Goal: Task Accomplishment & Management: Manage account settings

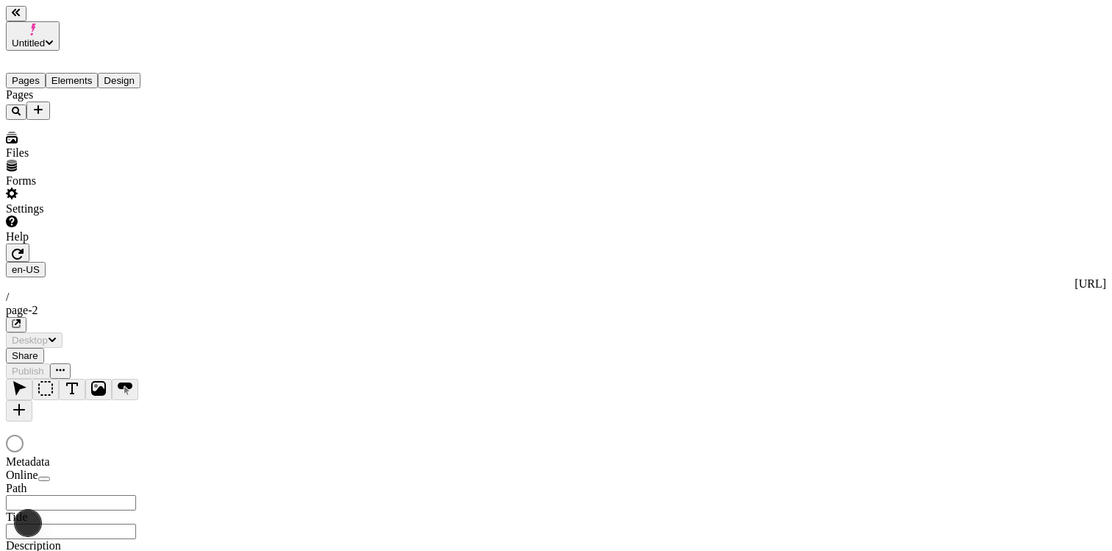
type input "/page-2"
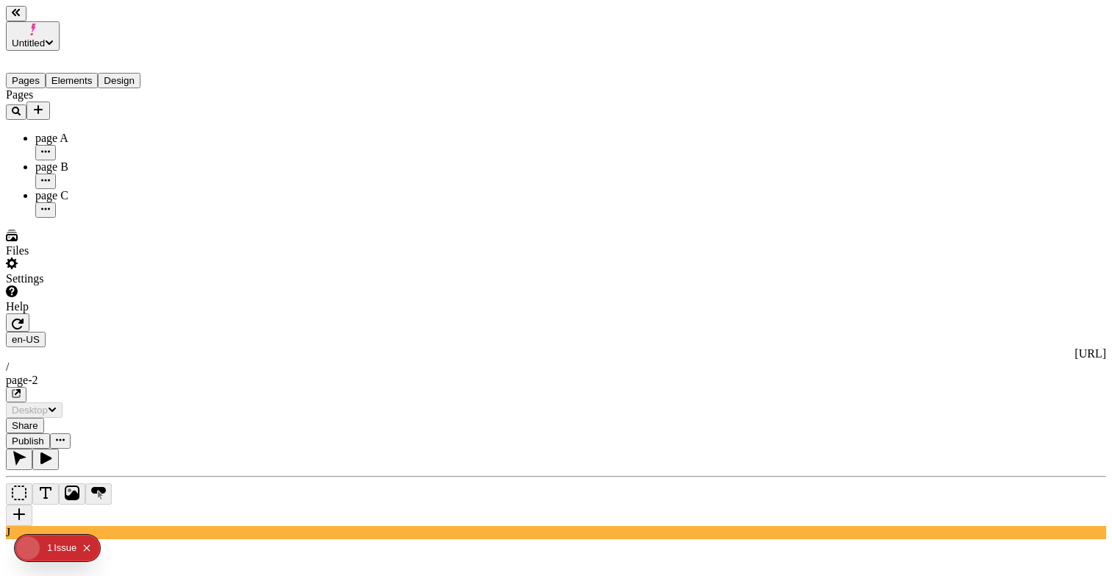
drag, startPoint x: 626, startPoint y: 157, endPoint x: 618, endPoint y: 162, distance: 9.6
click at [44, 435] on span "Publish" at bounding box center [28, 440] width 32 height 11
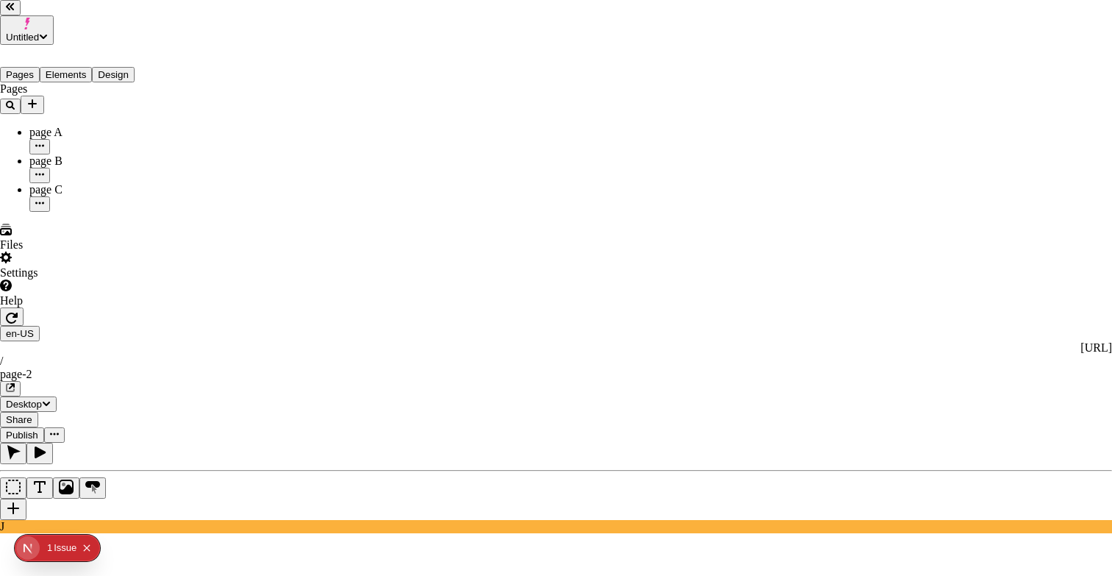
click at [687, 254] on div "Cancel" at bounding box center [715, 245] width 130 height 28
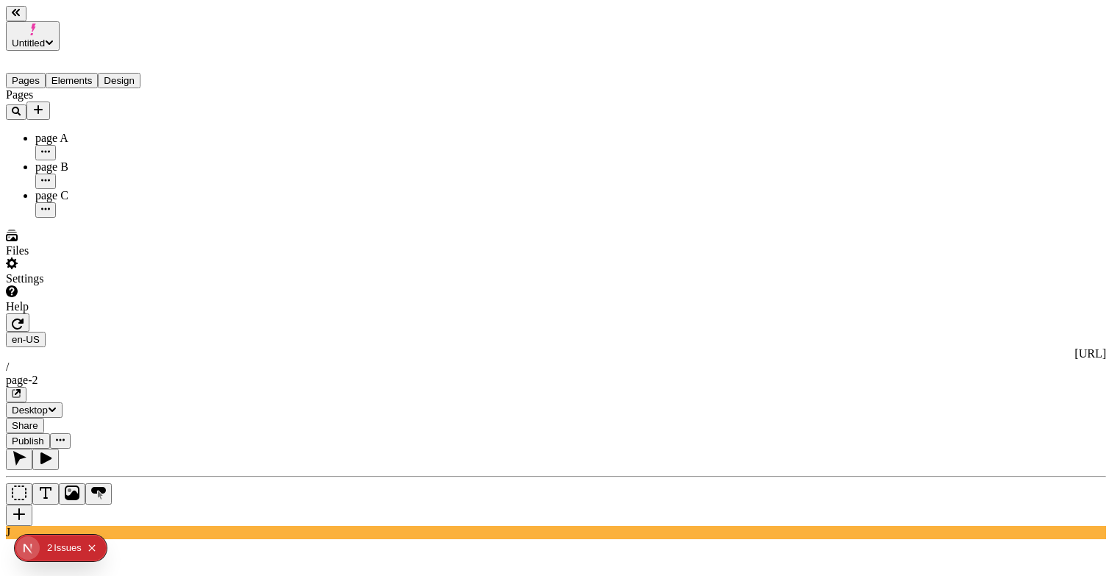
click at [112, 175] on div "Pages page A page B page C" at bounding box center [94, 152] width 176 height 129
click at [43, 105] on icon "Add new" at bounding box center [38, 109] width 9 height 9
click at [136, 104] on div "Blank page" at bounding box center [143, 115] width 49 height 41
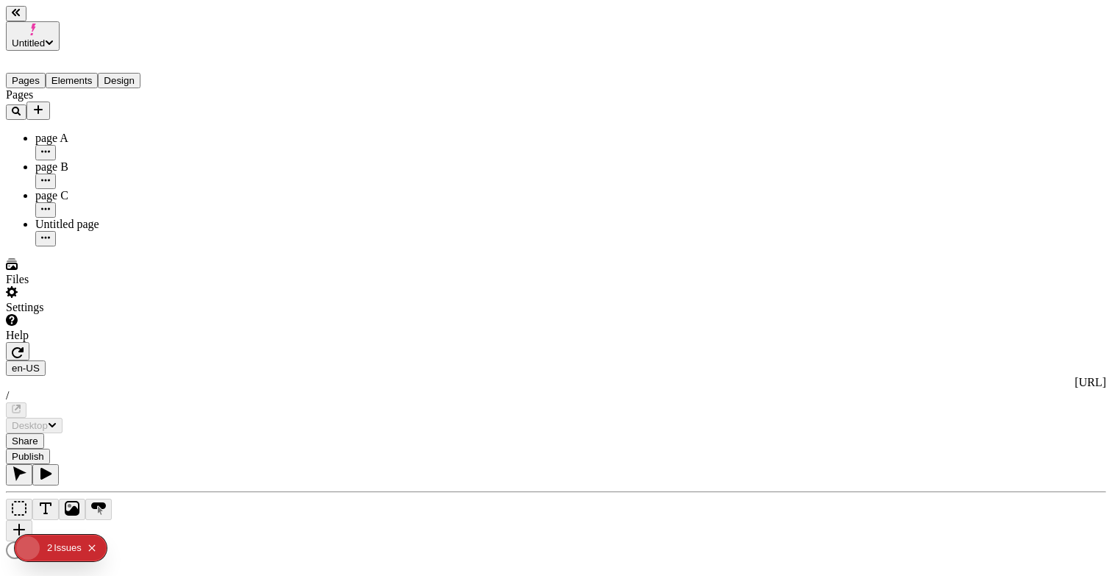
type input "/page-3"
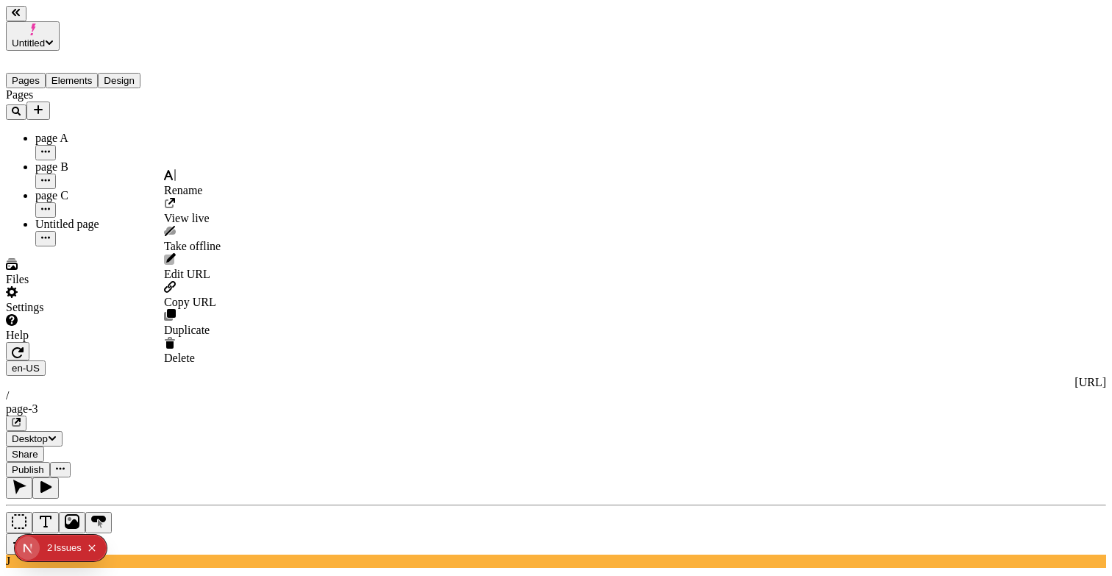
click at [50, 233] on icon "button" at bounding box center [45, 237] width 9 height 9
click at [195, 184] on span "Rename" at bounding box center [183, 190] width 38 height 12
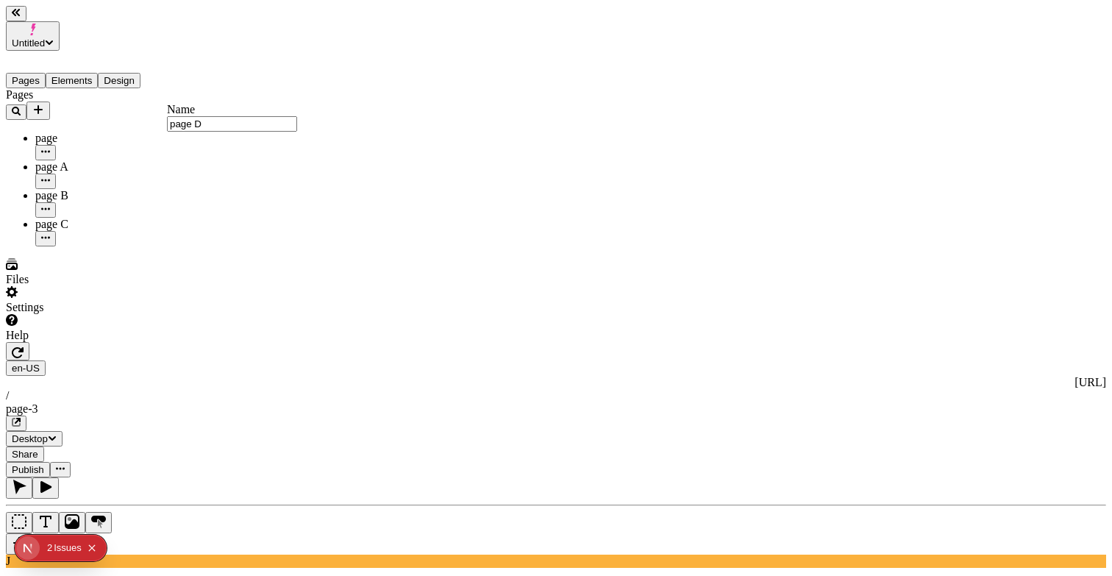
type input "page D"
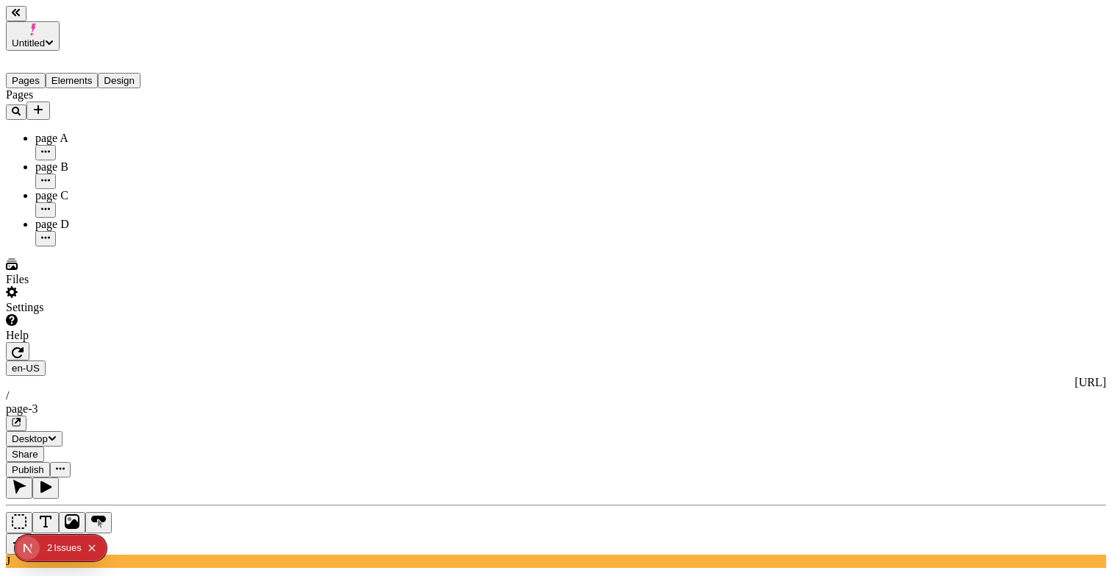
click at [189, 477] on div "J" at bounding box center [556, 522] width 1100 height 90
type input "18"
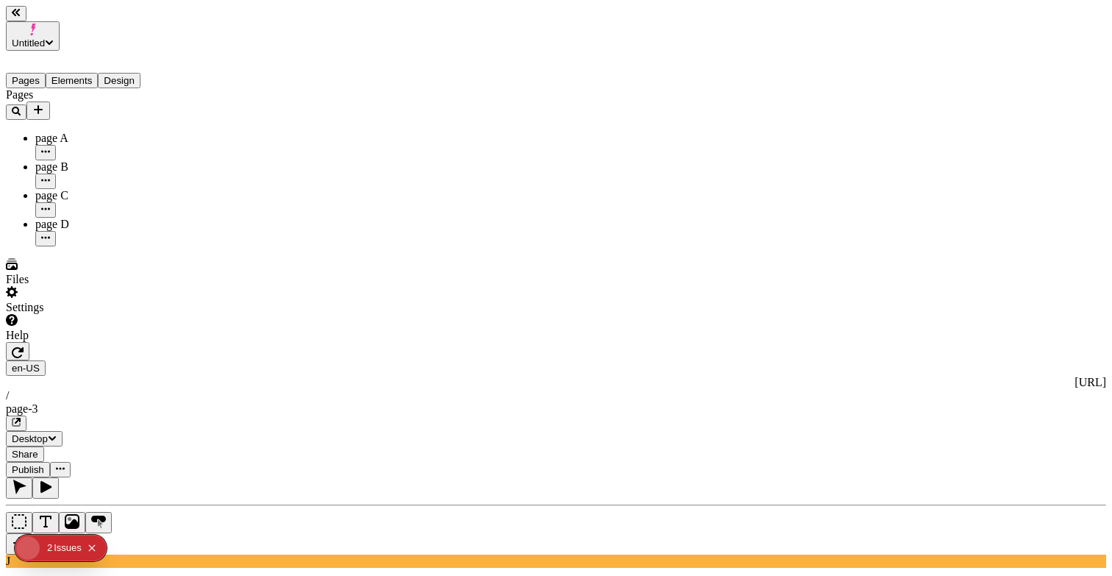
type input "1.5"
type textarea "i"
type textarea "text in live version"
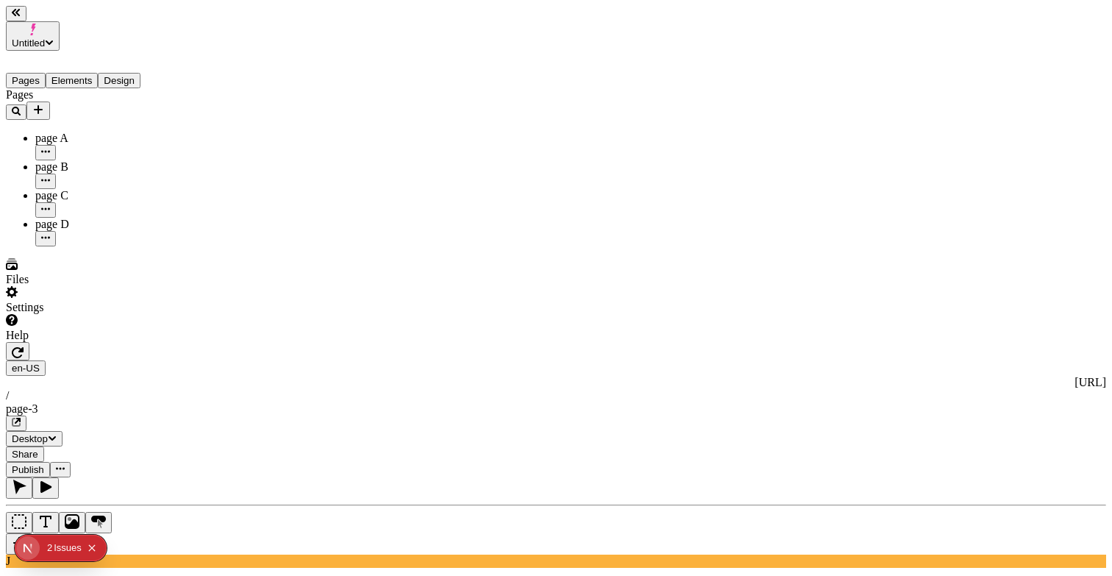
click at [44, 464] on span "Publish" at bounding box center [28, 469] width 32 height 11
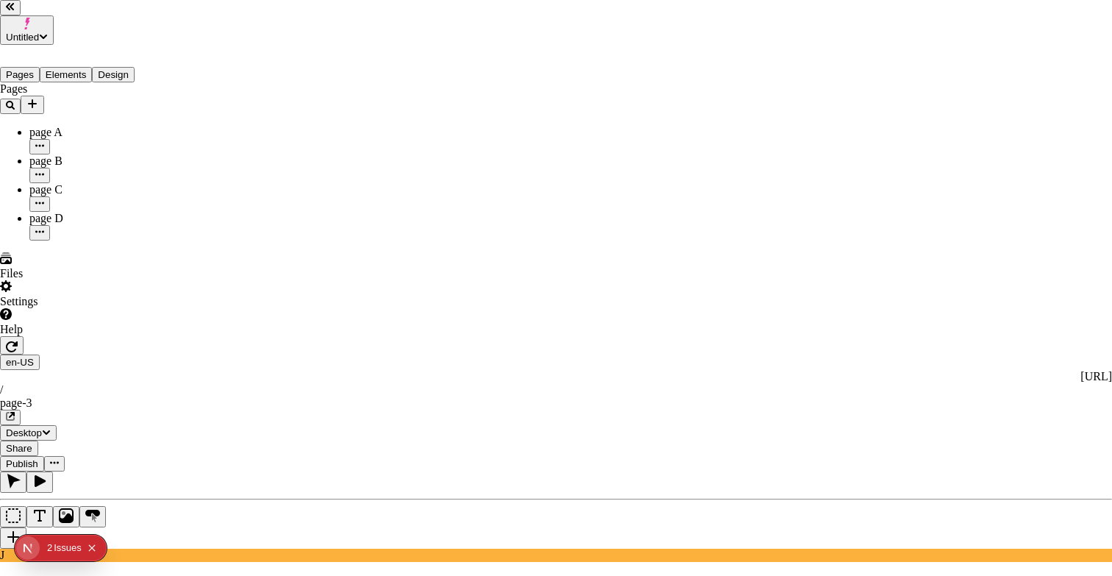
checkbox input "true"
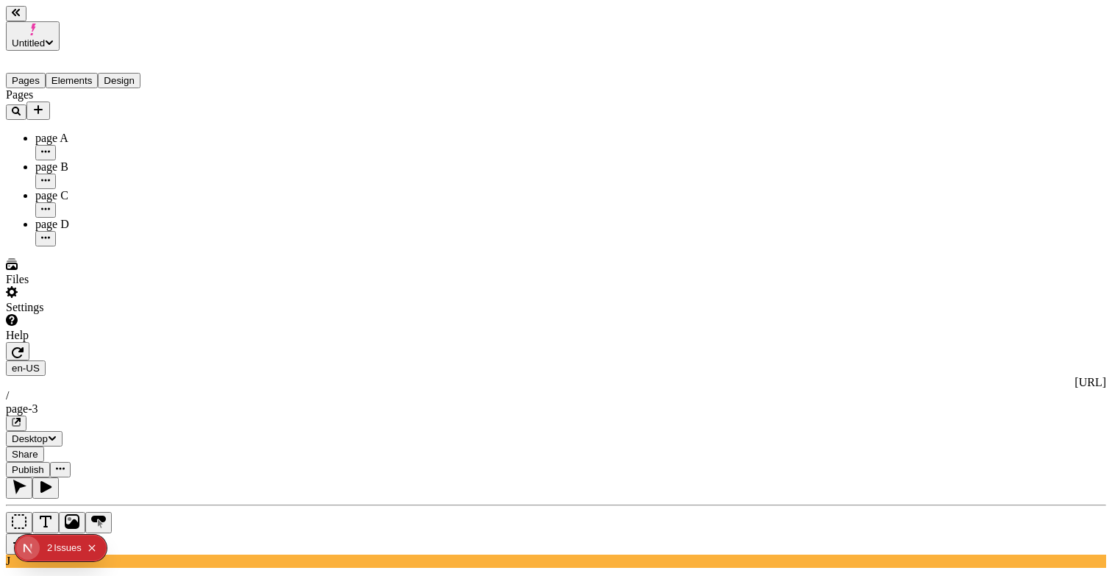
type textarea "text in first scheduled publish"
click at [44, 464] on span "Publish" at bounding box center [28, 469] width 32 height 11
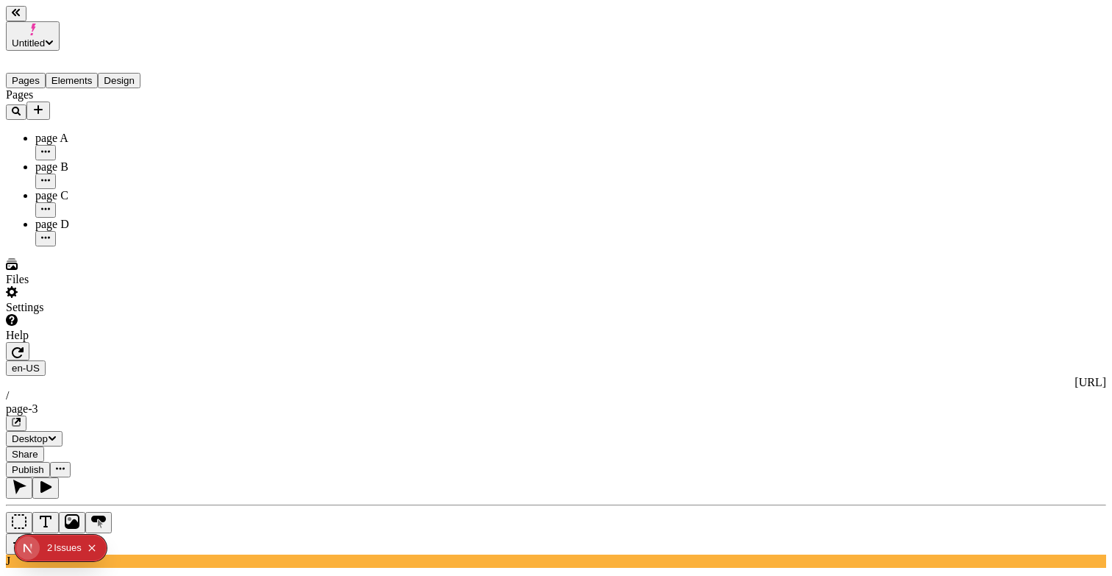
click at [44, 464] on span "Publish" at bounding box center [28, 469] width 32 height 11
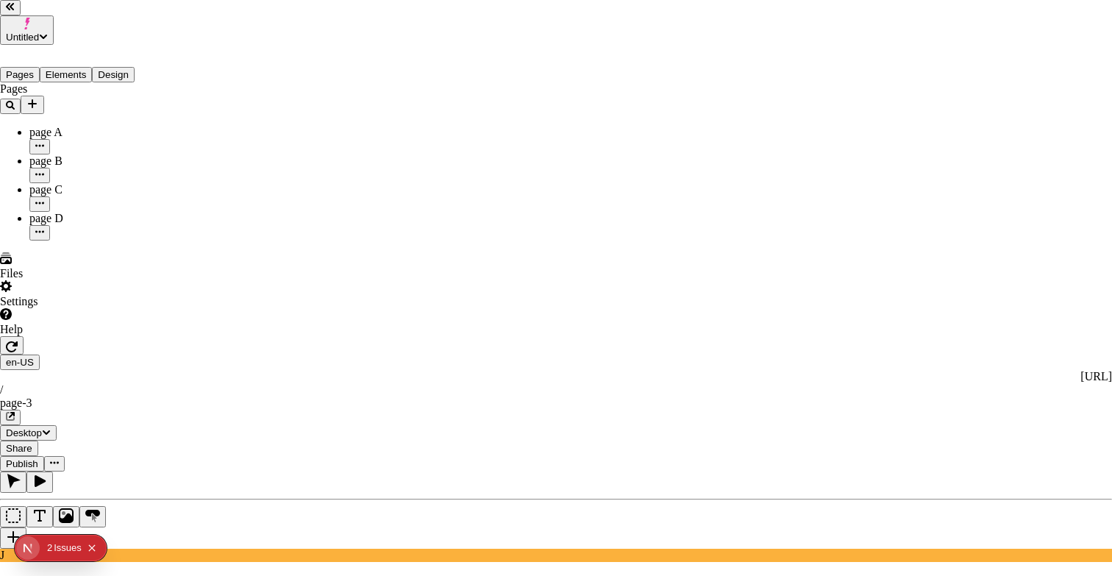
checkbox input "true"
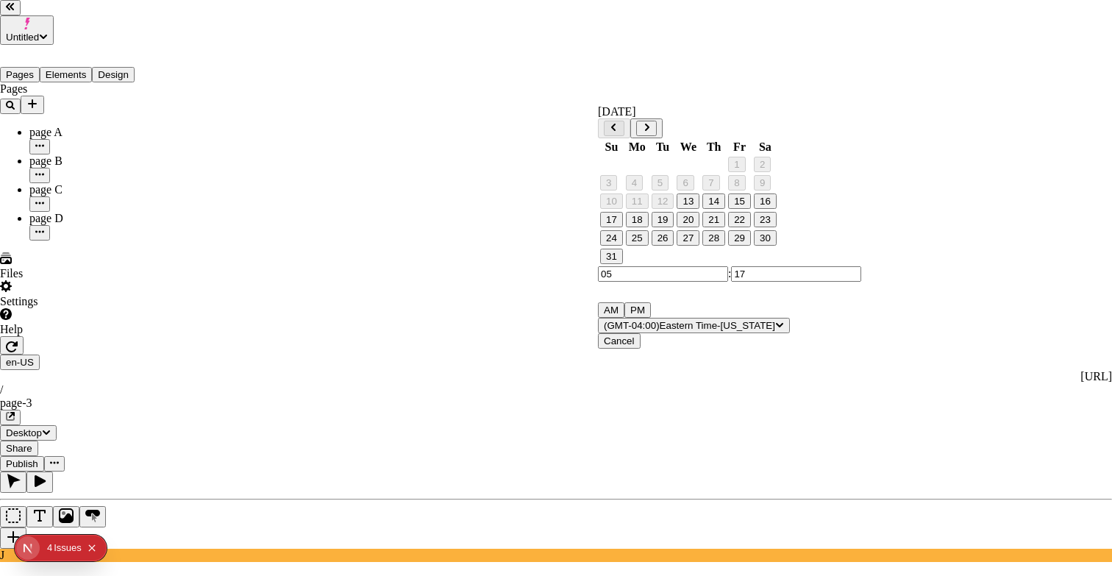
click at [651, 124] on icon "Go to next month" at bounding box center [646, 127] width 9 height 9
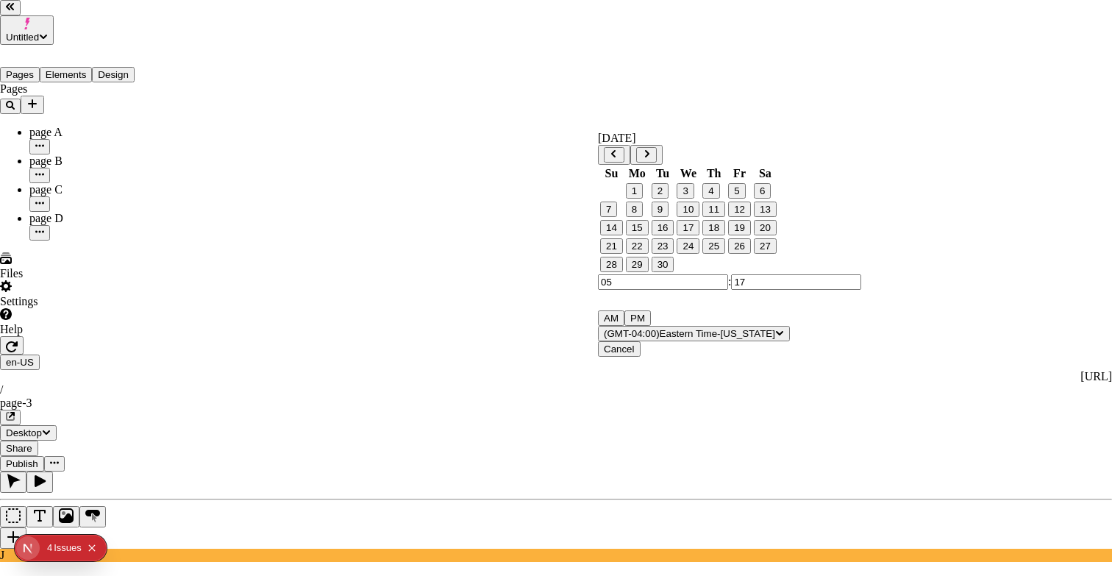
click at [745, 199] on button "5" at bounding box center [736, 190] width 17 height 15
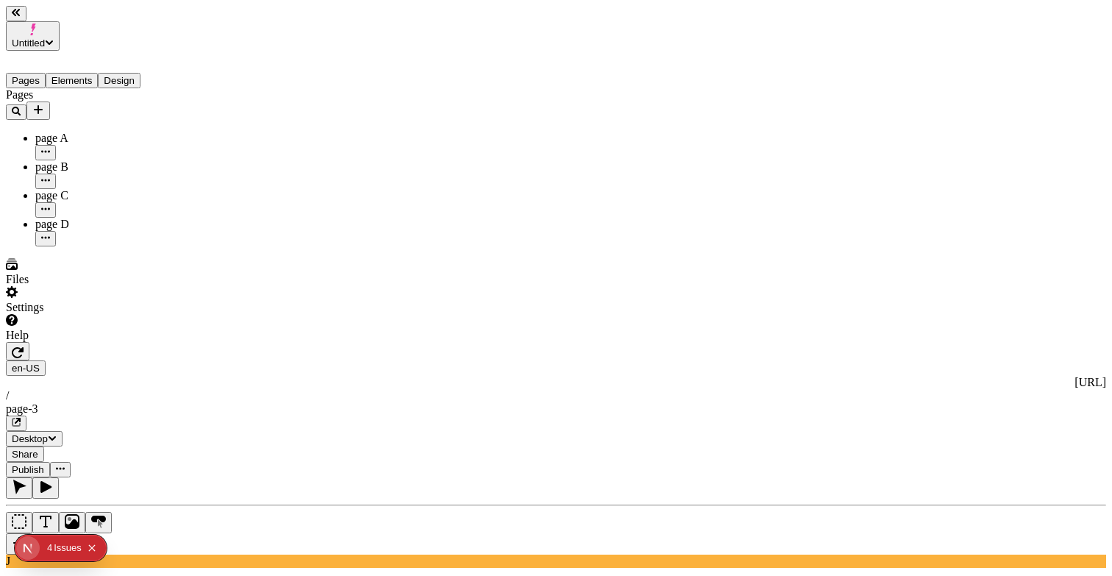
type textarea "text in second scheduled publish"
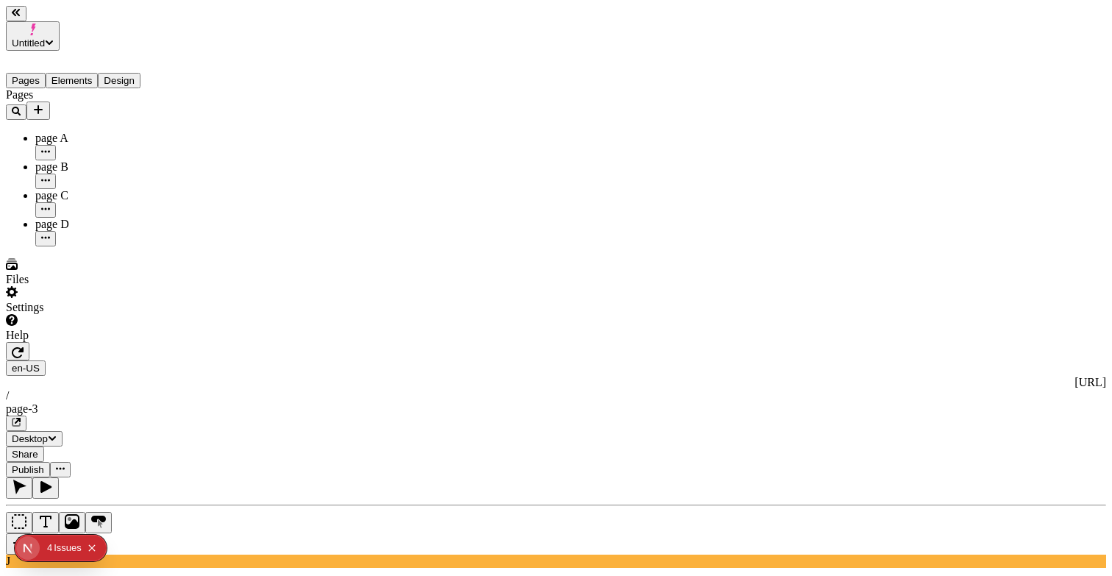
click at [44, 464] on span "Publish" at bounding box center [28, 469] width 32 height 11
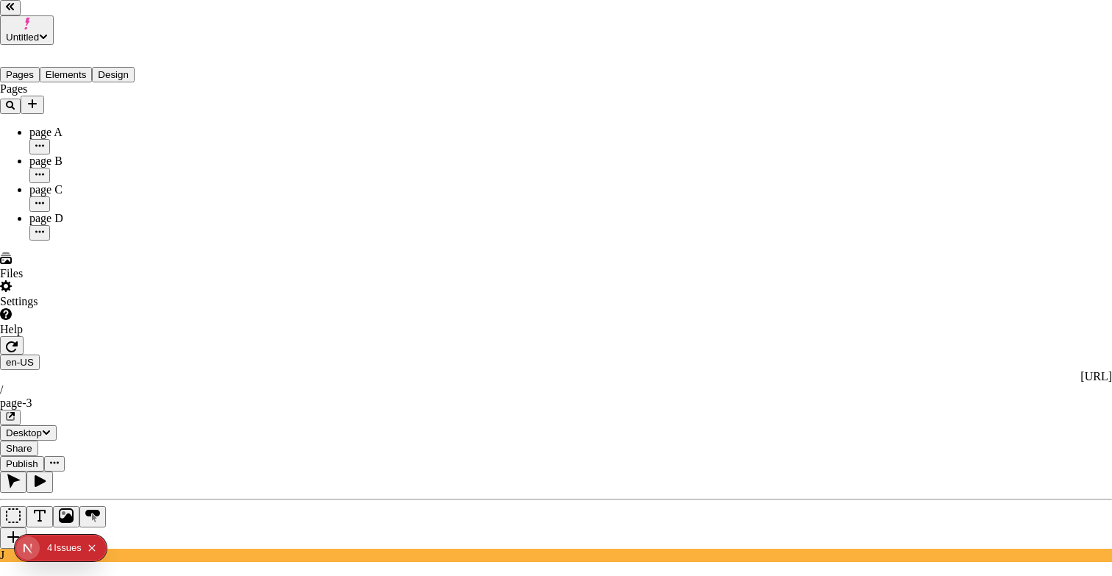
checkbox input "true"
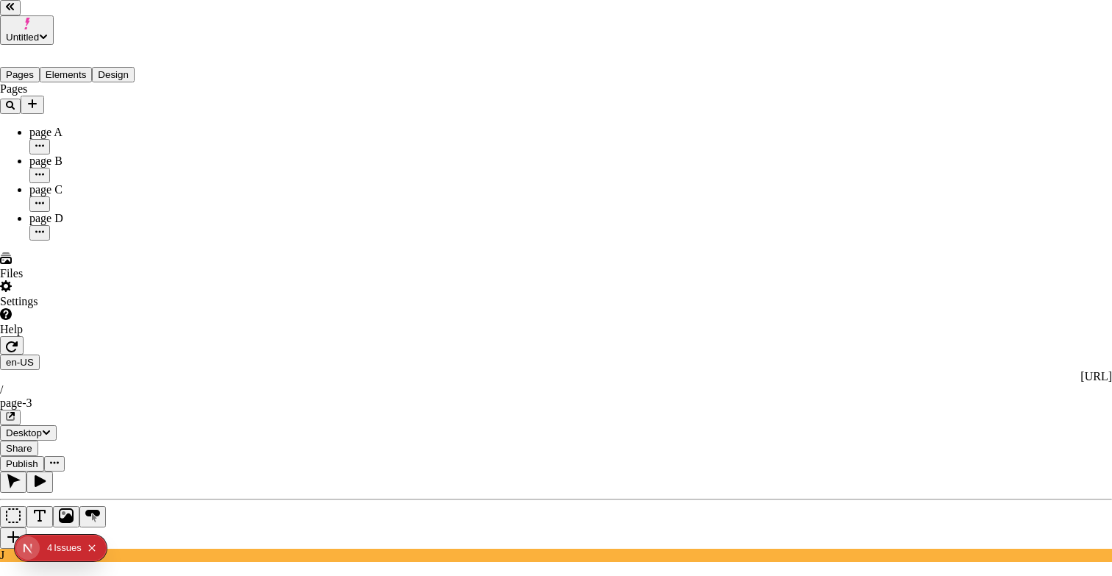
checkbox input "true"
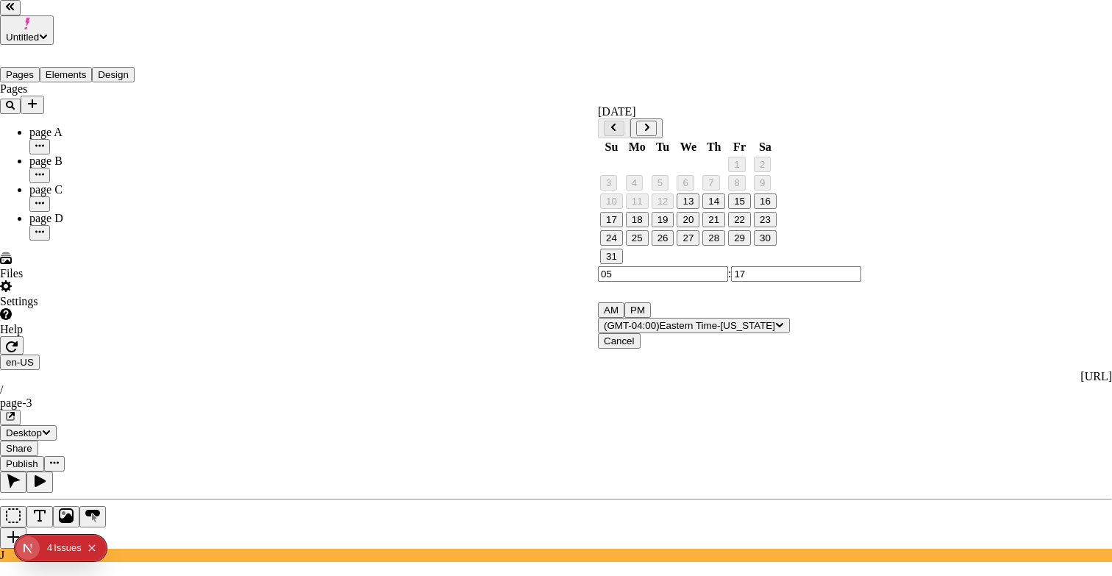
click at [651, 126] on icon "Go to next month" at bounding box center [646, 127] width 9 height 9
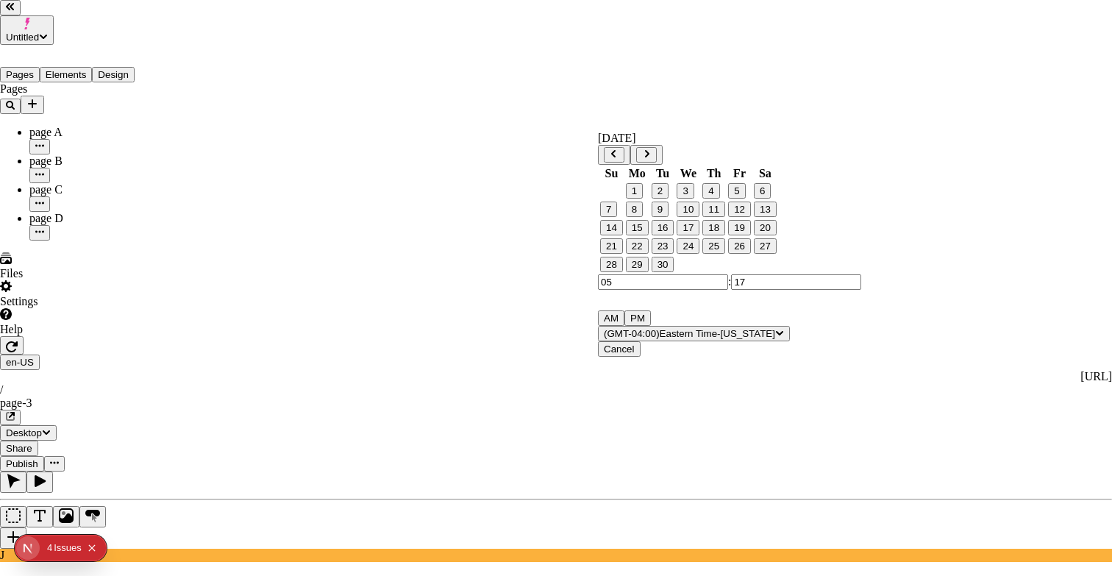
click at [699, 217] on button "10" at bounding box center [687, 208] width 23 height 15
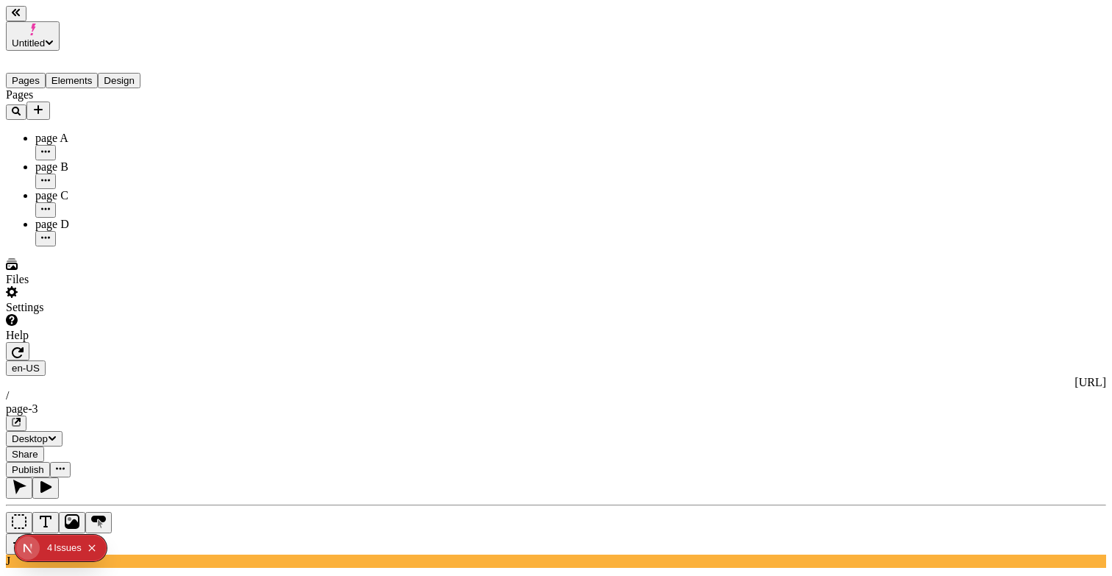
click at [44, 464] on span "Publish" at bounding box center [28, 469] width 32 height 11
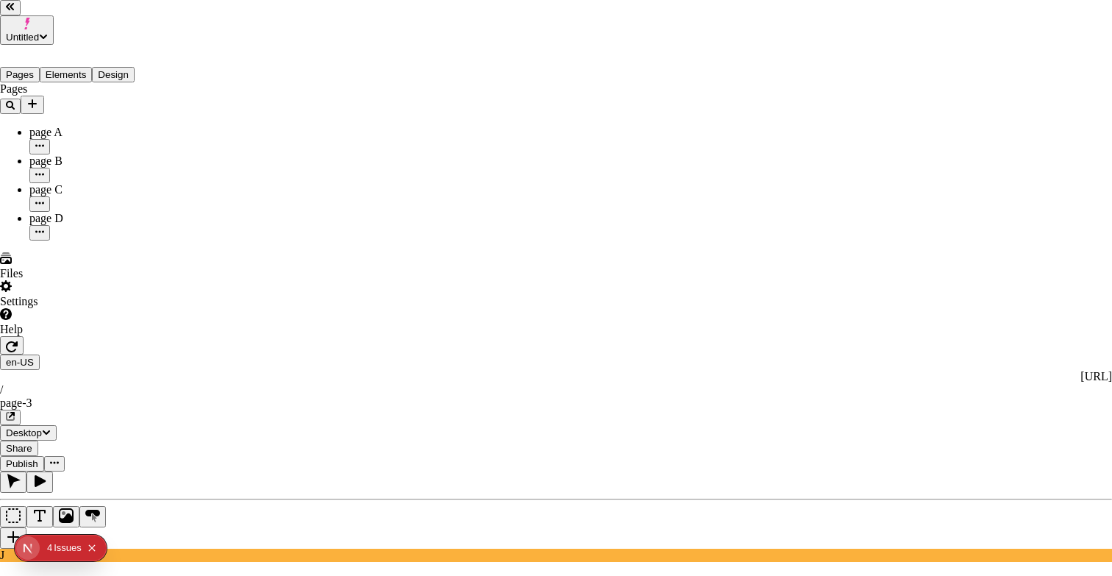
drag, startPoint x: 568, startPoint y: 240, endPoint x: 590, endPoint y: 237, distance: 22.3
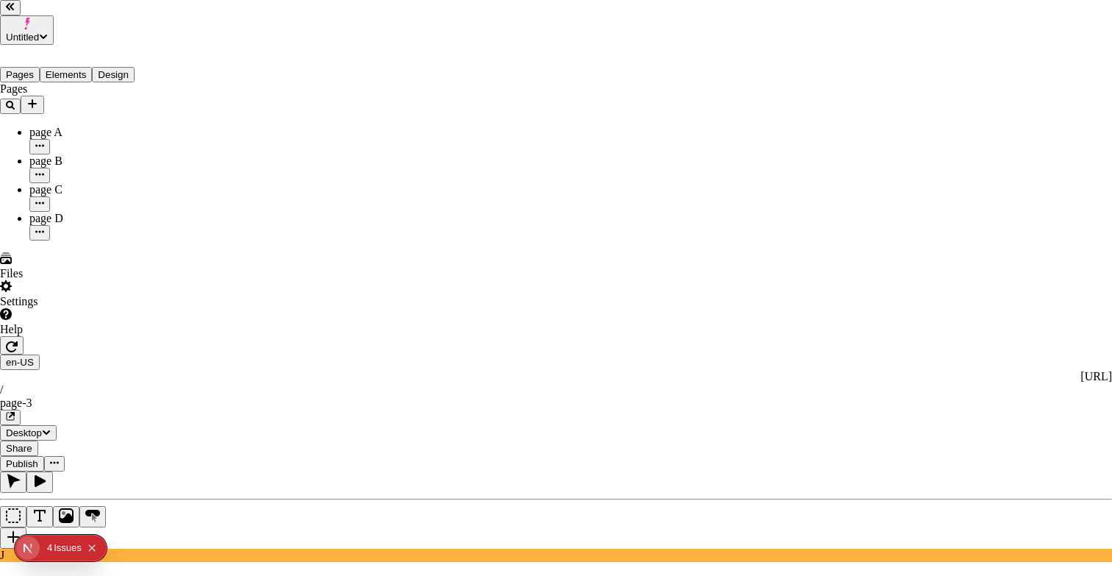
drag, startPoint x: 610, startPoint y: 316, endPoint x: 655, endPoint y: 289, distance: 52.5
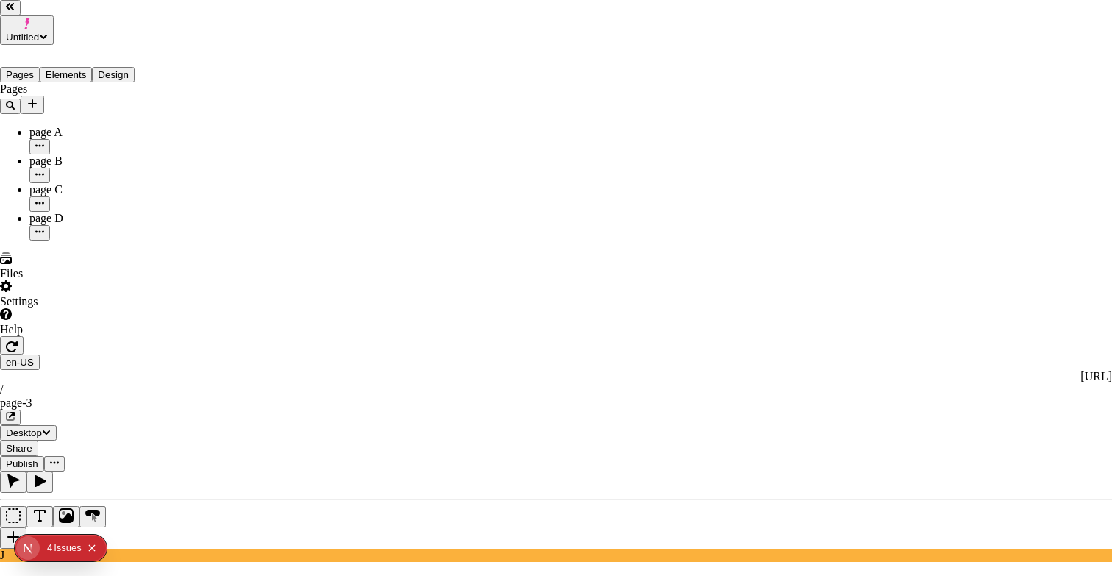
drag, startPoint x: 610, startPoint y: 226, endPoint x: 485, endPoint y: 234, distance: 124.5
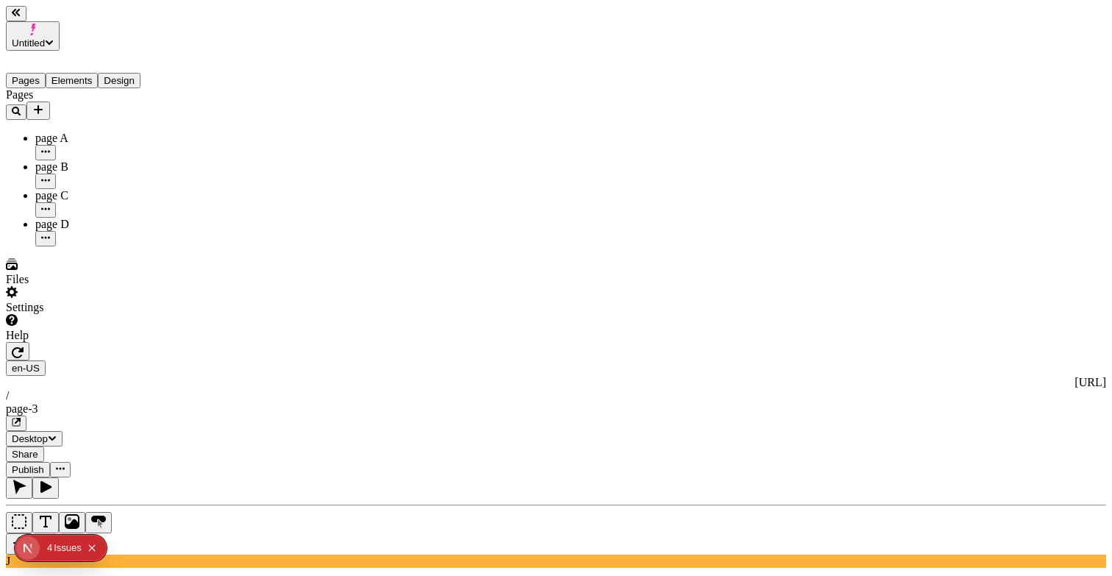
click at [38, 448] on span "Share" at bounding box center [25, 453] width 26 height 11
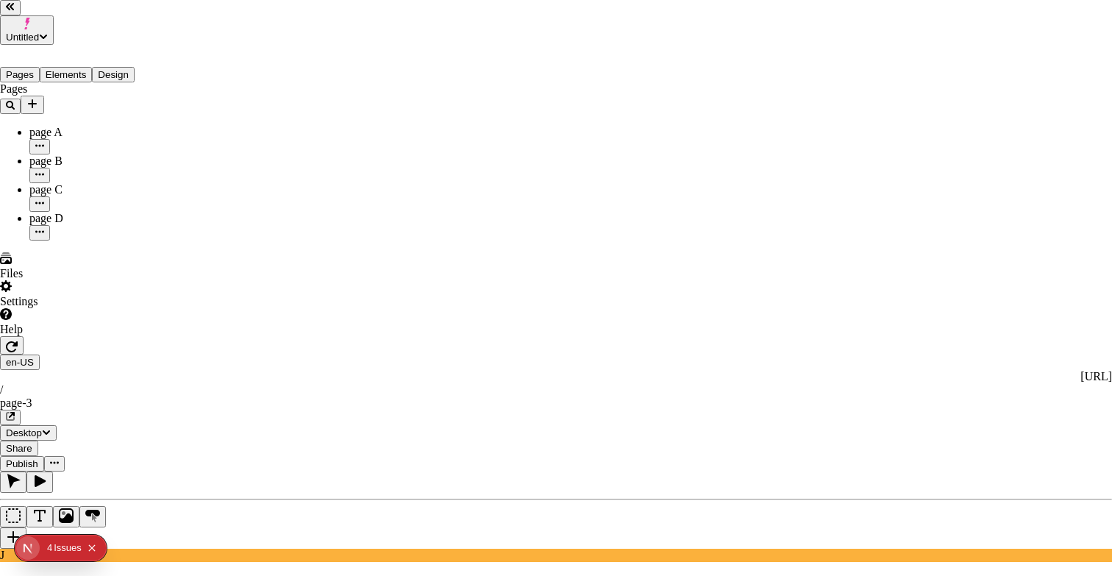
drag, startPoint x: 712, startPoint y: 271, endPoint x: 765, endPoint y: 242, distance: 60.6
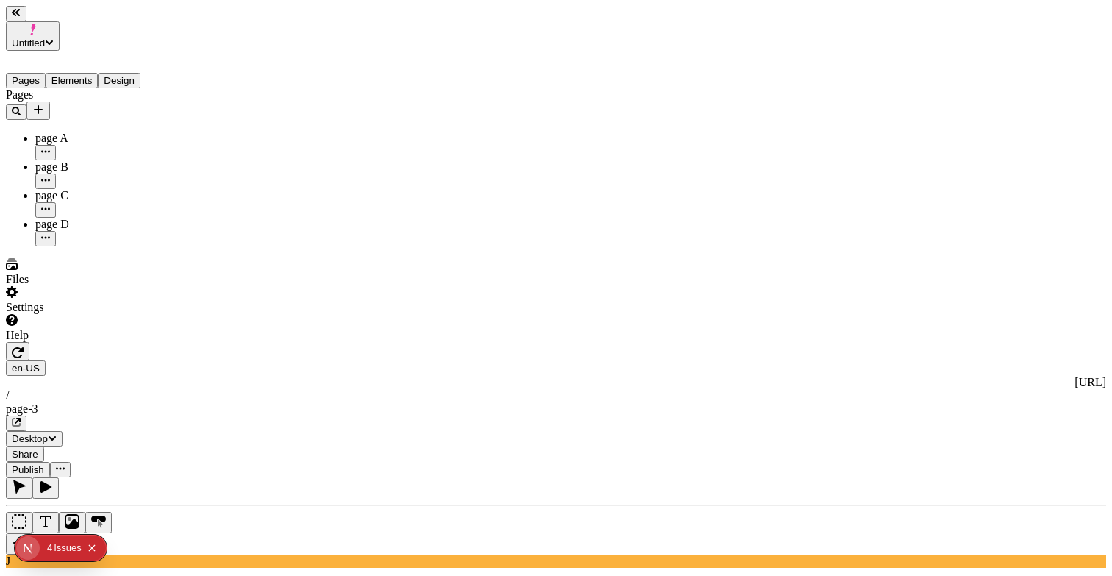
click at [590, 360] on div "en-US [URL] / page-3" at bounding box center [556, 395] width 1100 height 71
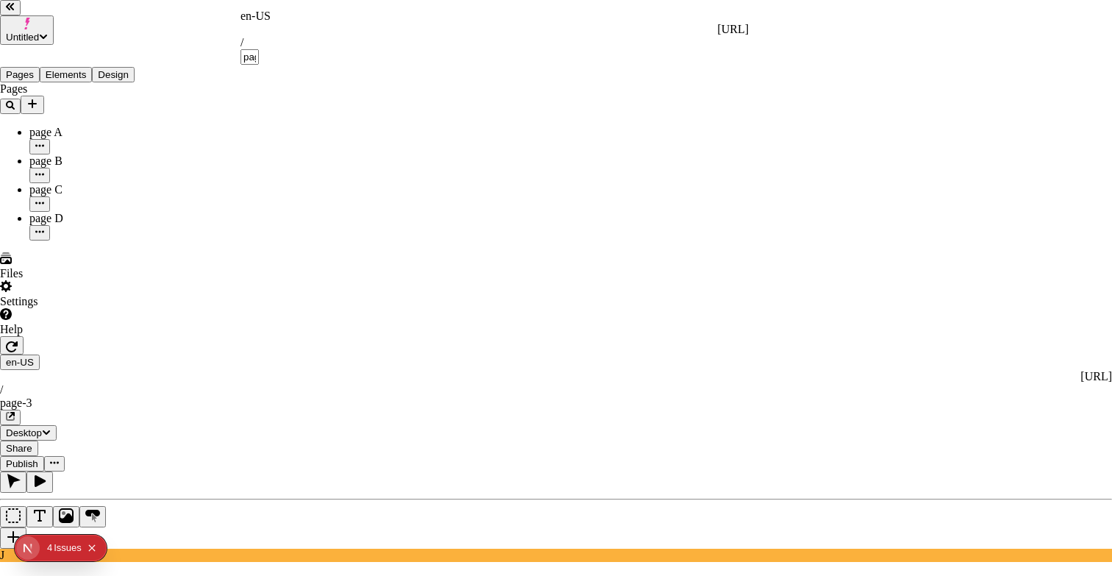
click at [601, 65] on div "Suggestions" at bounding box center [494, 65] width 508 height 0
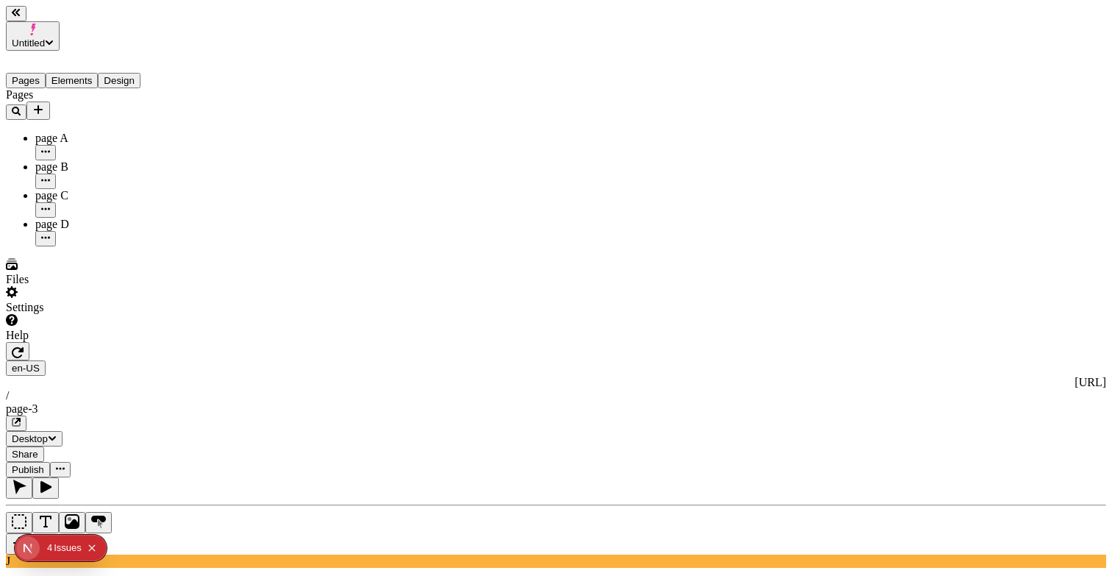
type textarea "text in draft"
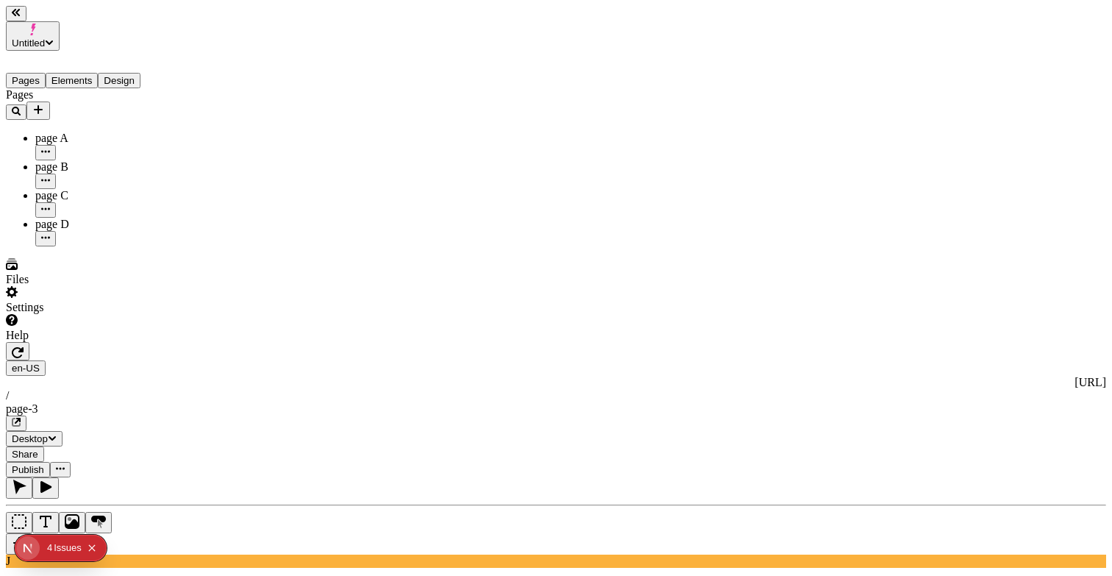
click at [44, 446] on button "Share" at bounding box center [25, 453] width 38 height 15
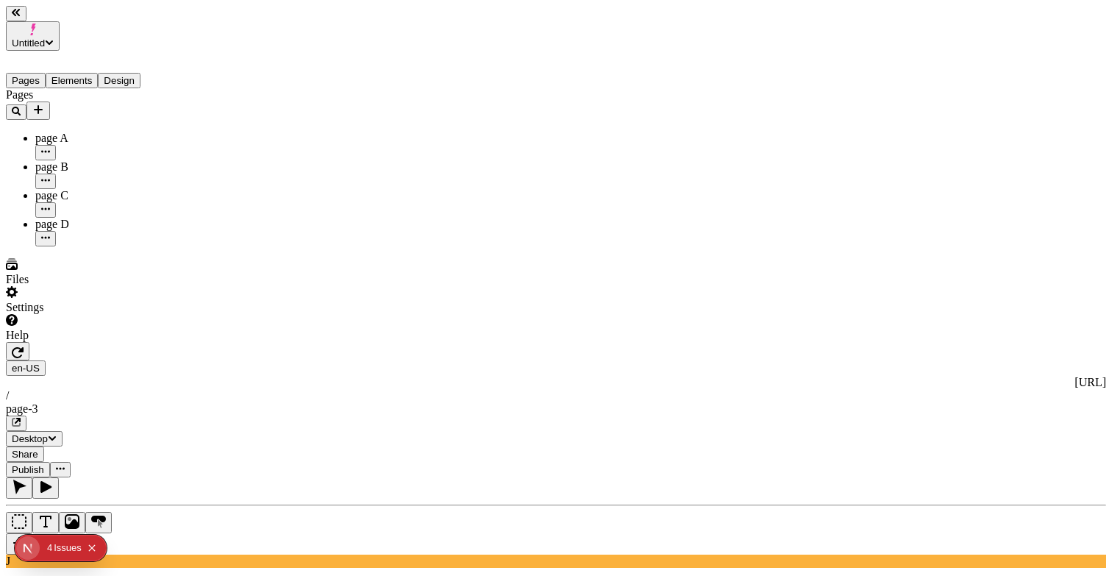
click at [38, 448] on span "Share" at bounding box center [25, 453] width 26 height 11
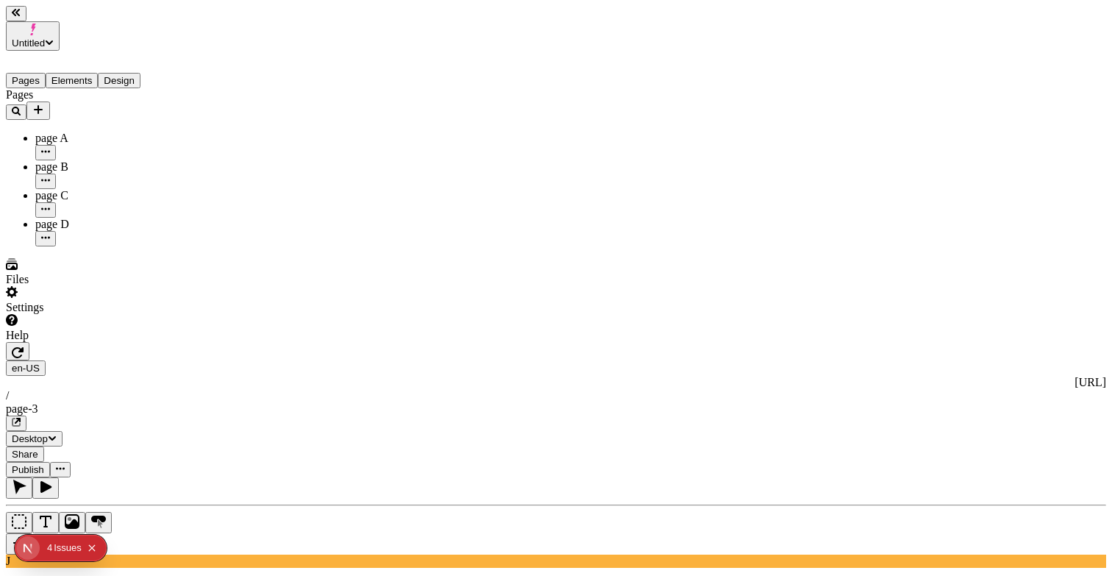
click at [70, 246] on div "Pages page A page B page C page D" at bounding box center [94, 167] width 176 height 158
click at [157, 97] on div "Pages" at bounding box center [94, 104] width 176 height 32
click at [43, 105] on icon "Add new" at bounding box center [38, 109] width 9 height 9
click at [143, 109] on div "Blank page" at bounding box center [143, 115] width 49 height 41
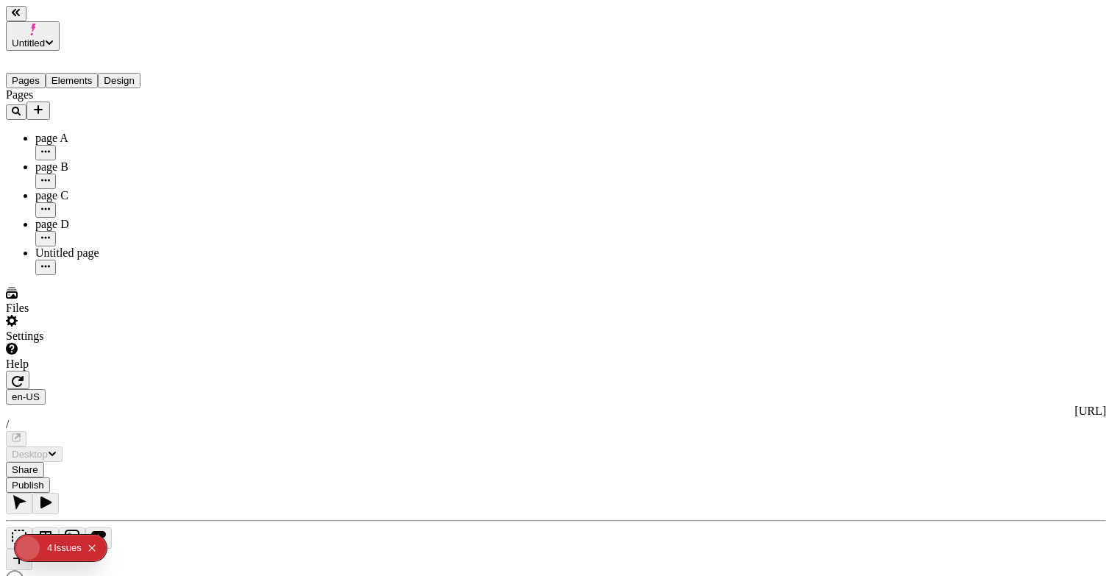
type input "/page-4"
type input "18"
type input "1.5"
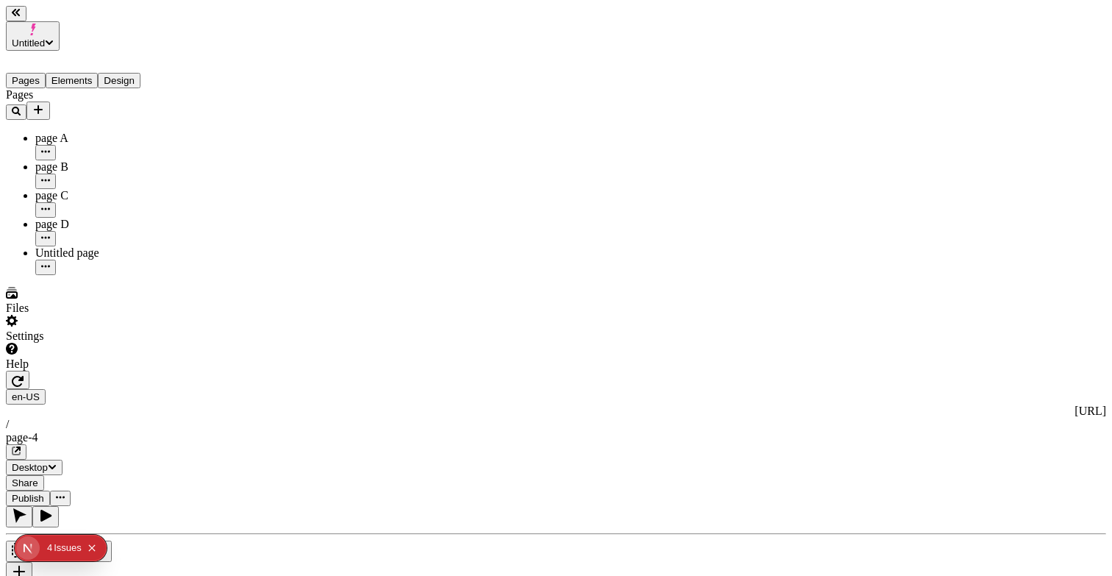
type textarea "page only in scheduled publish #3"
click at [44, 493] on span "Publish" at bounding box center [28, 498] width 32 height 11
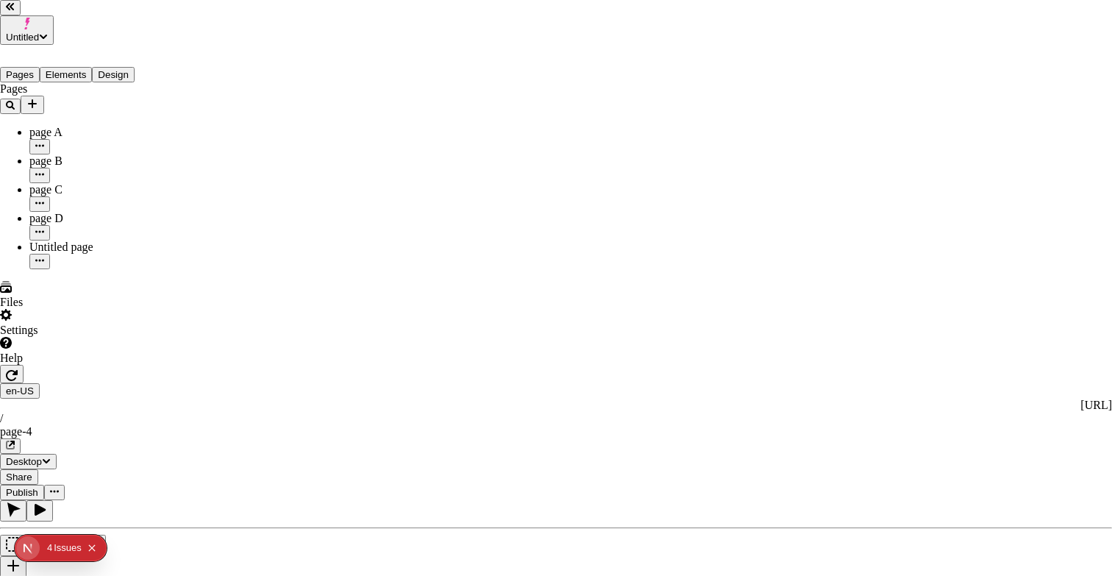
checkbox input "true"
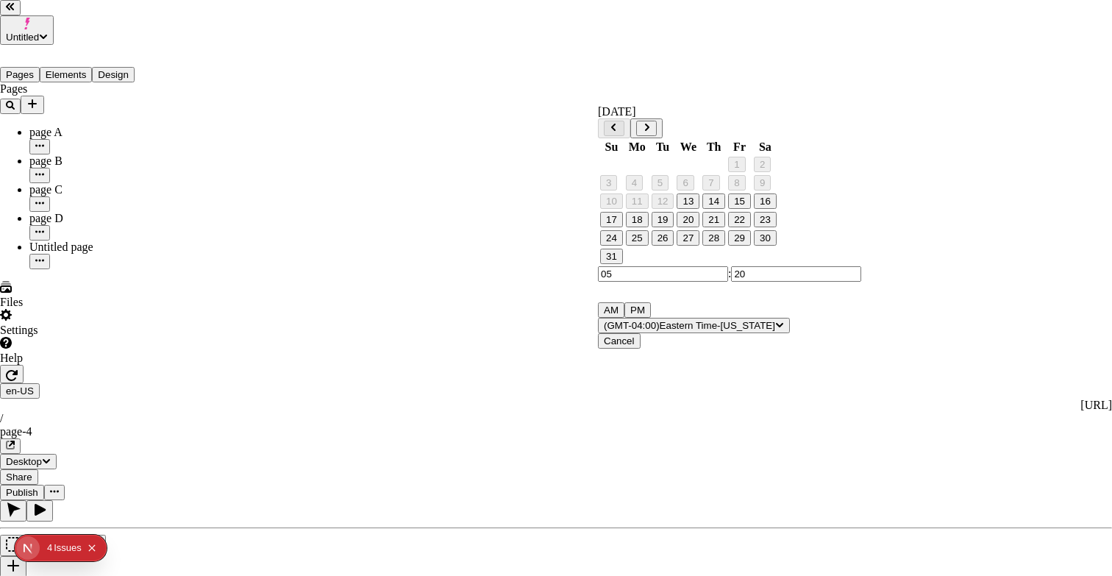
click at [651, 123] on icon "Go to next month" at bounding box center [646, 127] width 9 height 9
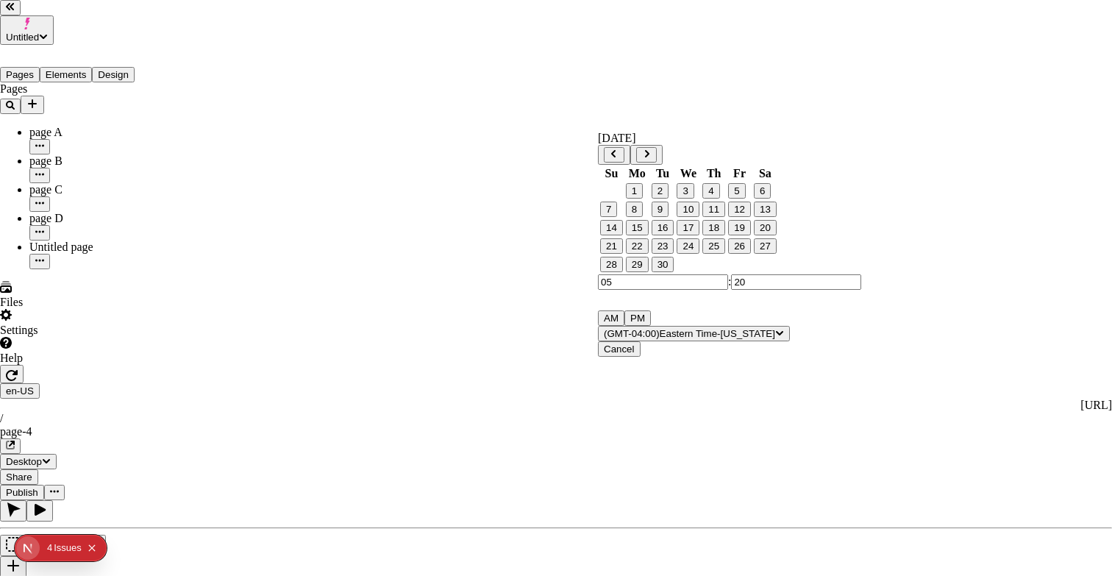
click at [768, 235] on button "20" at bounding box center [765, 227] width 23 height 15
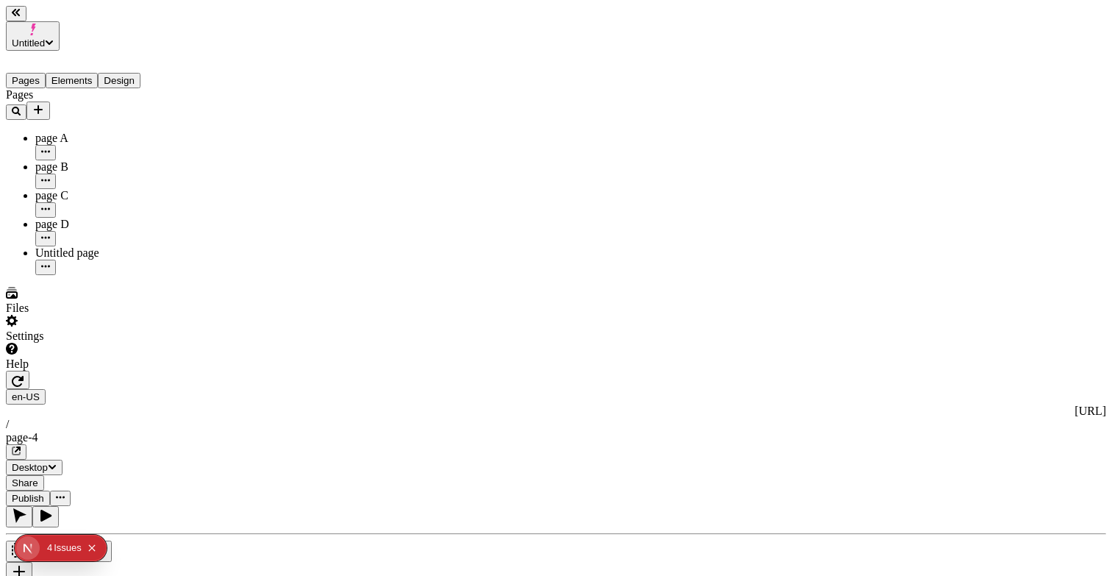
click at [65, 493] on icon "button" at bounding box center [60, 497] width 9 height 9
click at [44, 493] on span "Publish" at bounding box center [28, 498] width 32 height 11
